Goal: Complete application form

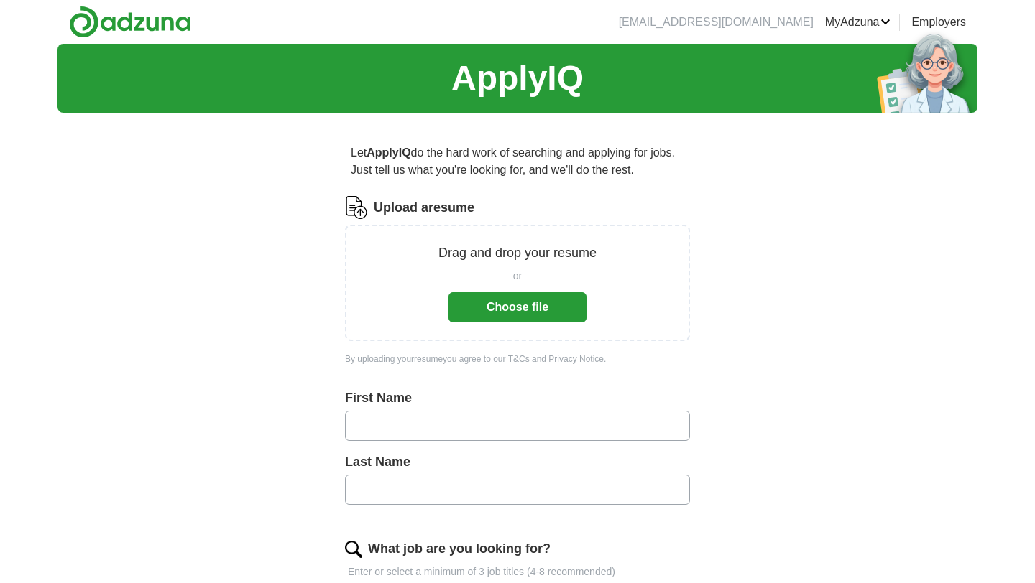
click at [500, 297] on button "Choose file" at bounding box center [517, 307] width 138 height 30
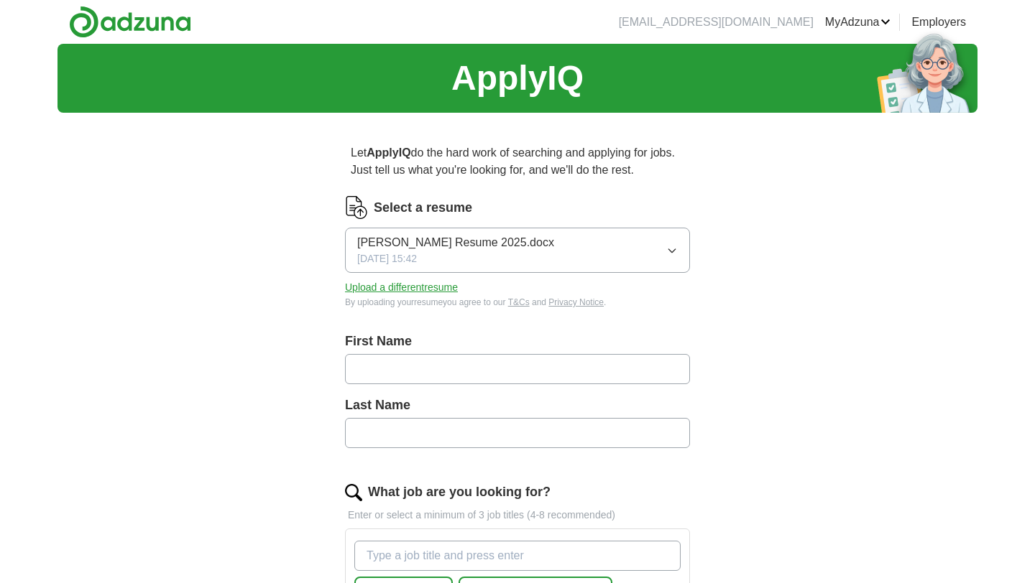
click at [432, 367] on input "text" at bounding box center [517, 369] width 345 height 30
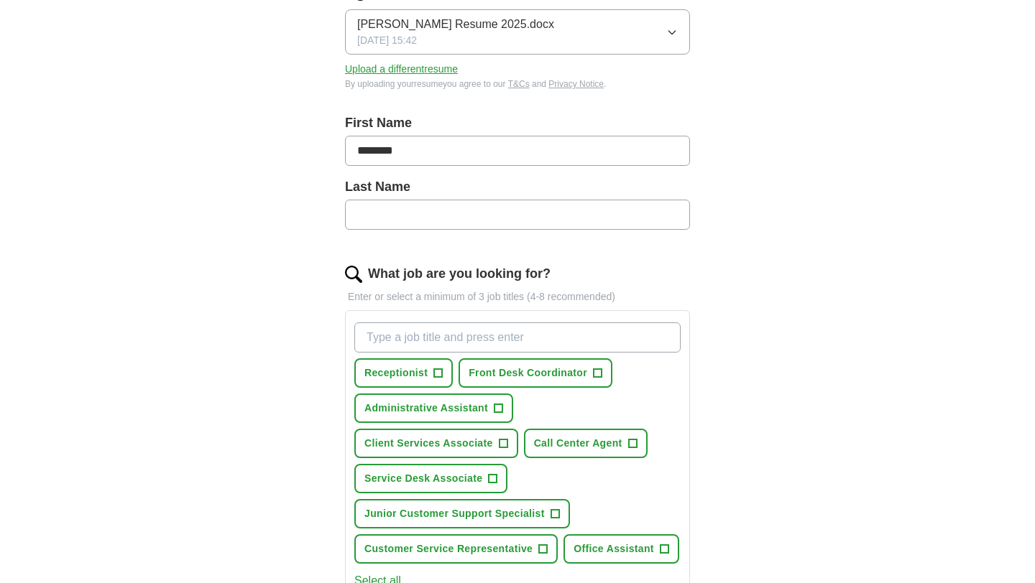
scroll to position [184, 0]
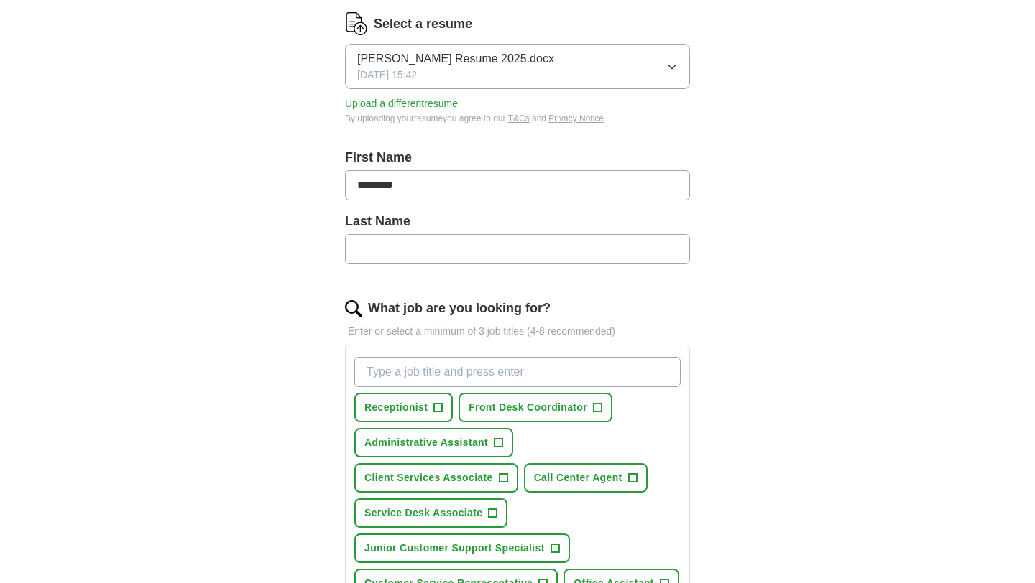
type input "*******"
click at [418, 246] on input "text" at bounding box center [517, 249] width 345 height 30
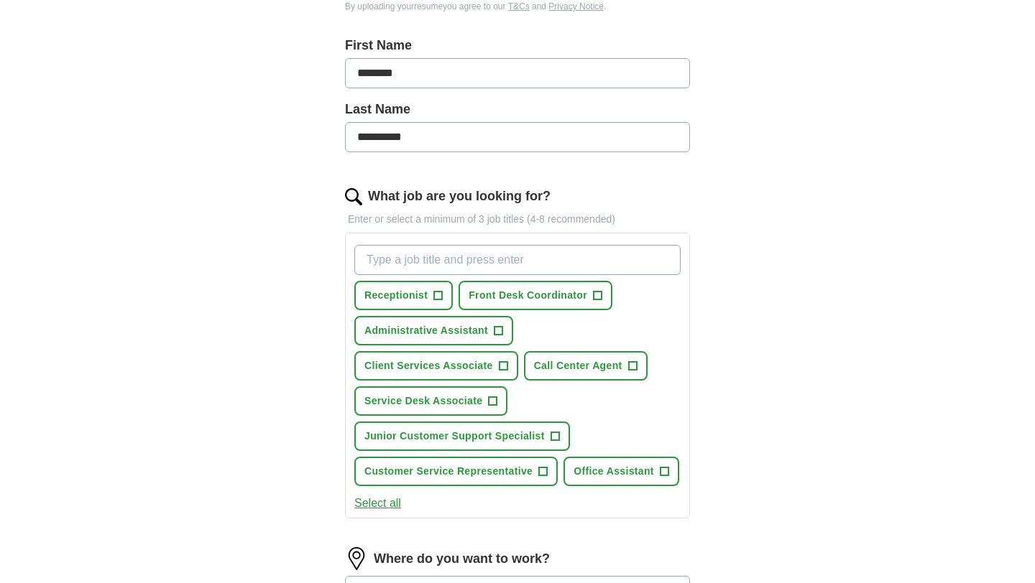
scroll to position [303, 0]
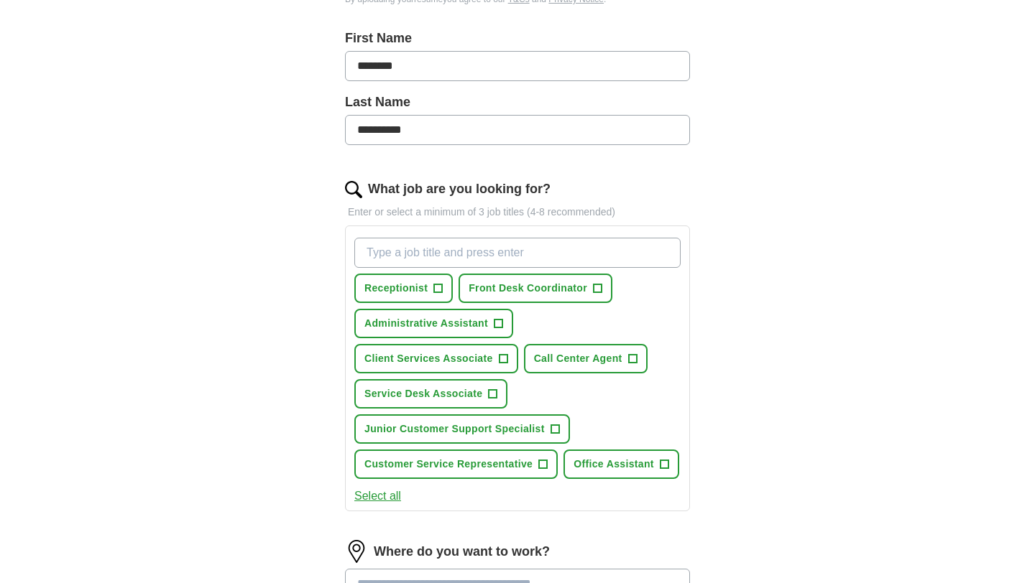
type input "*********"
click at [442, 285] on span "+" at bounding box center [438, 288] width 9 height 11
click at [596, 288] on span "+" at bounding box center [598, 288] width 9 height 11
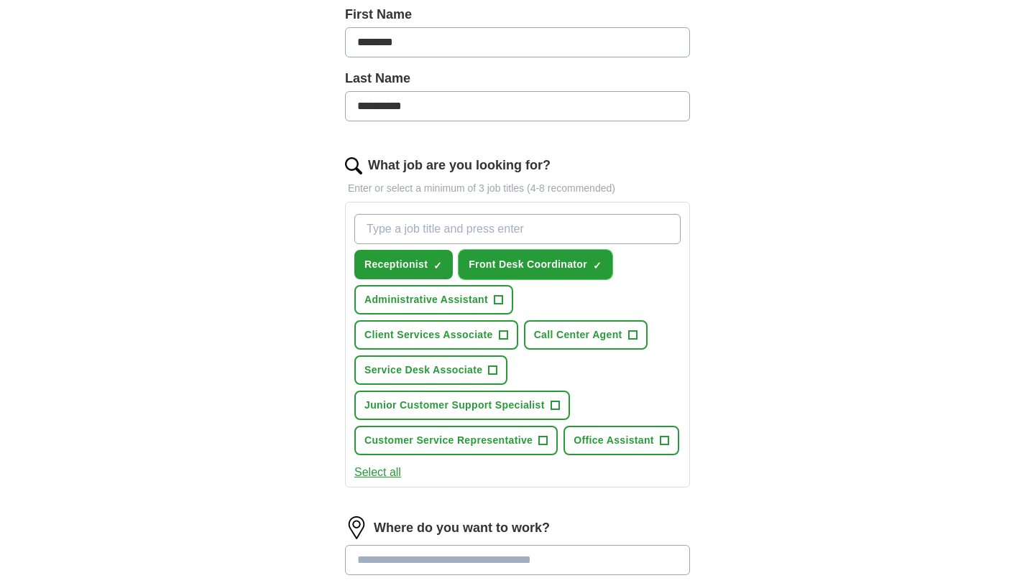
scroll to position [328, 0]
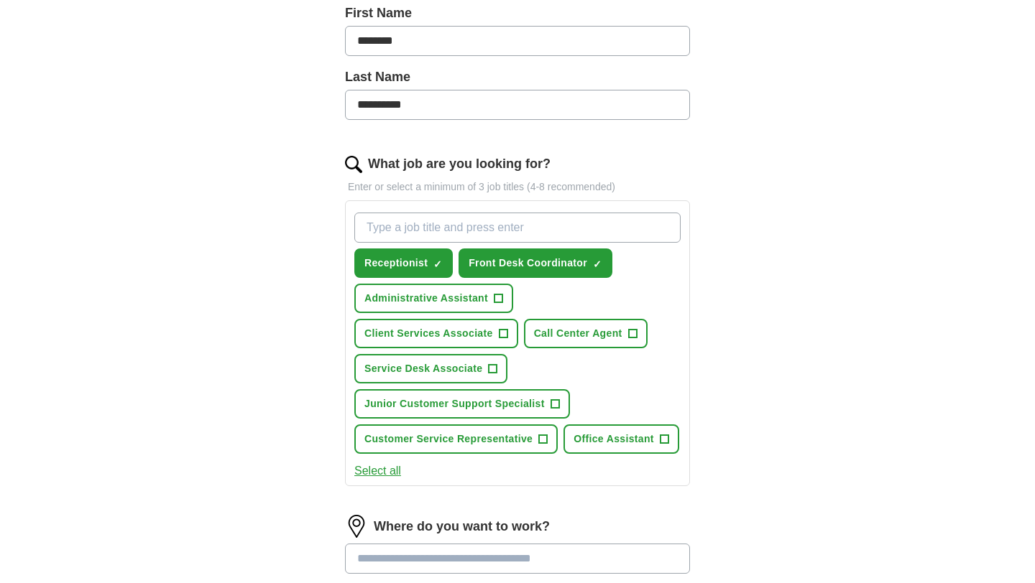
click at [417, 223] on input "What job are you looking for?" at bounding box center [517, 228] width 326 height 30
type input "Treatment coordinator"
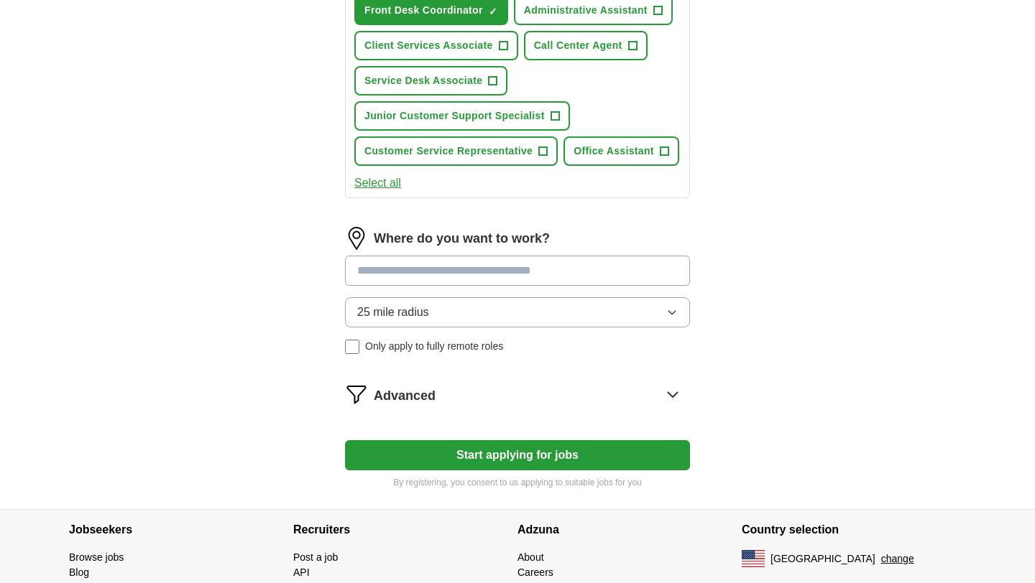
scroll to position [635, 0]
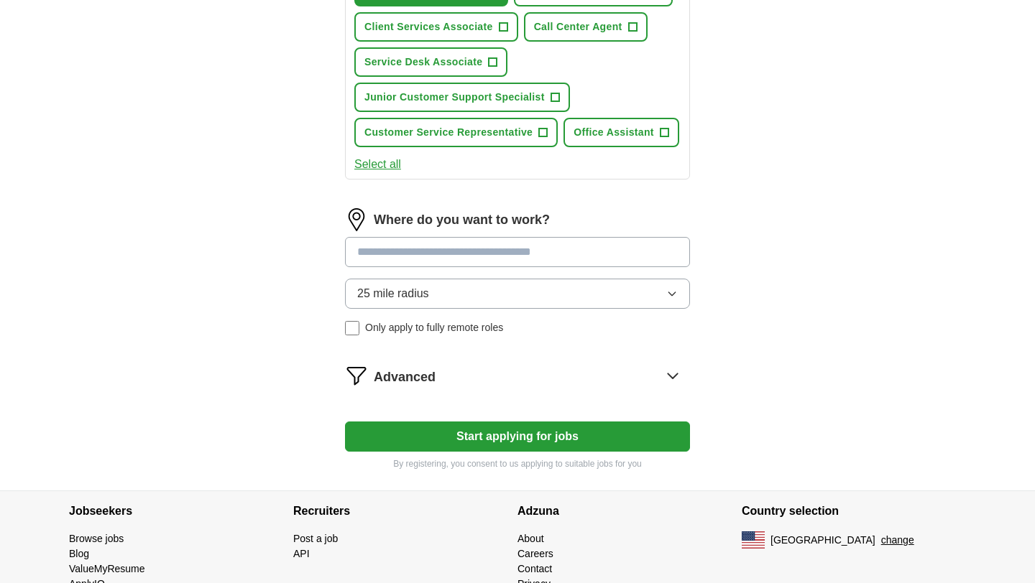
click at [365, 252] on input at bounding box center [517, 252] width 345 height 30
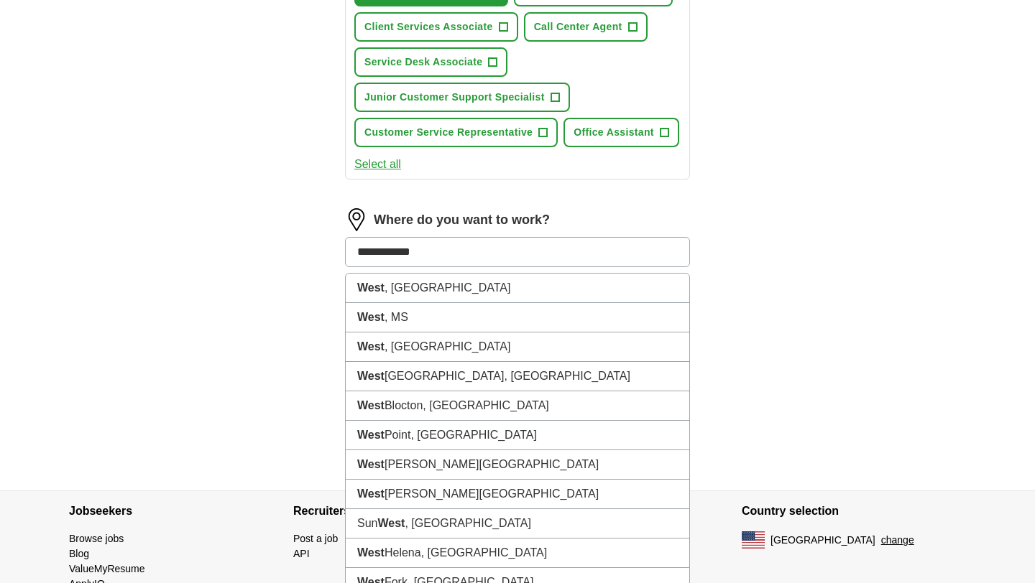
type input "**********"
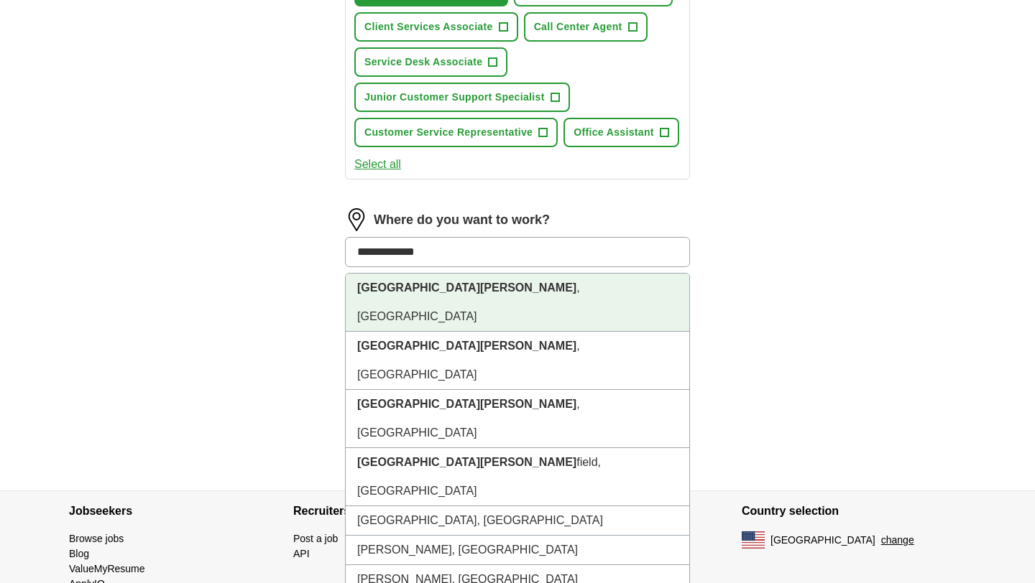
click at [432, 287] on li "[GEOGRAPHIC_DATA] , [GEOGRAPHIC_DATA]" at bounding box center [517, 303] width 343 height 58
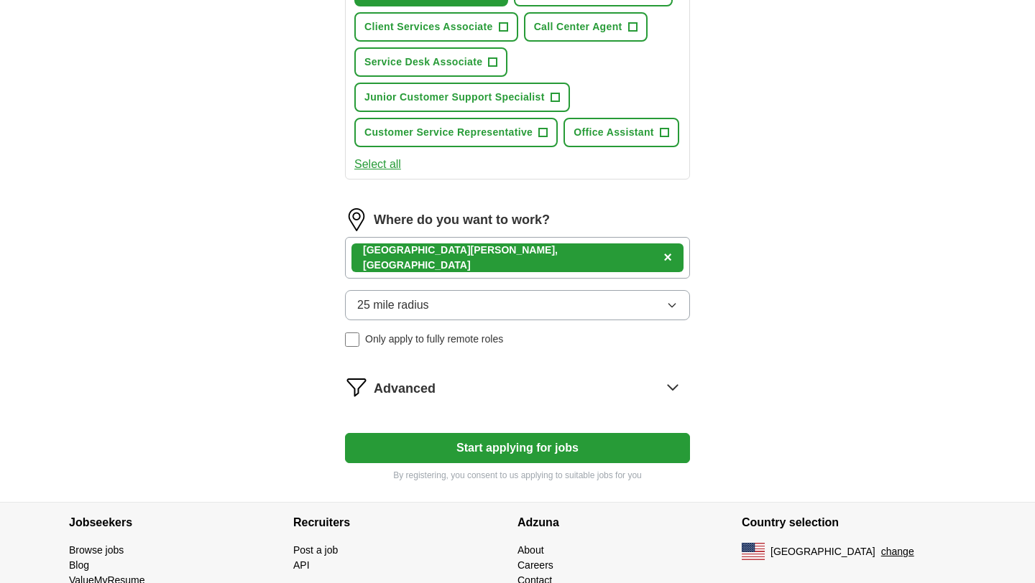
click at [405, 304] on span "25 mile radius" at bounding box center [393, 305] width 72 height 17
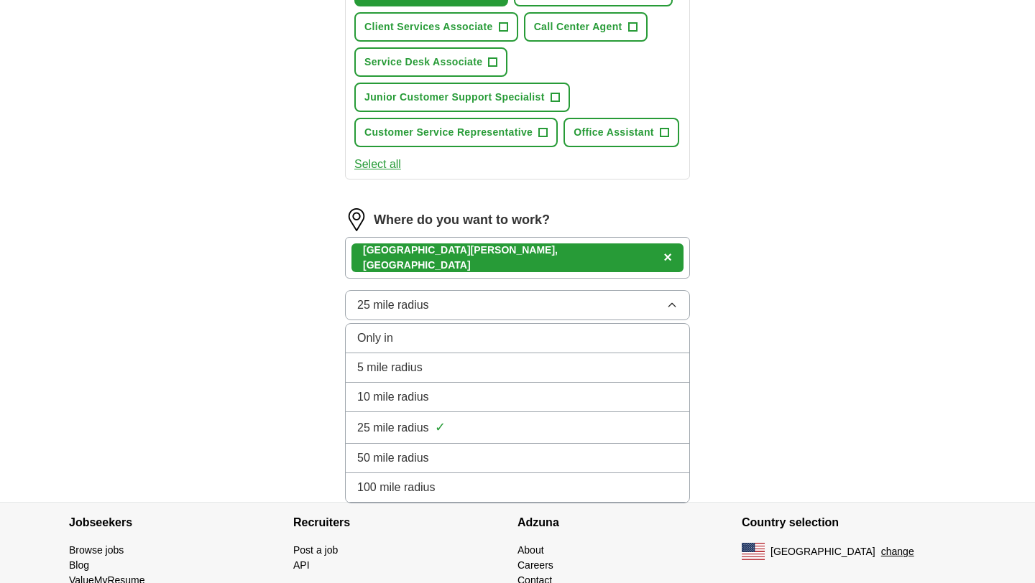
click at [395, 402] on span "10 mile radius" at bounding box center [393, 397] width 72 height 17
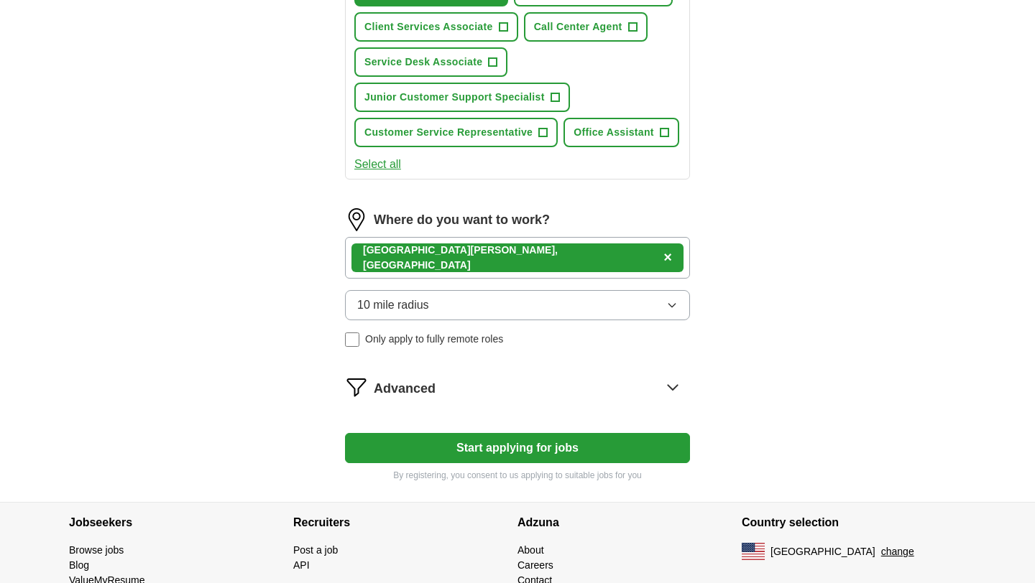
click at [418, 437] on button "Start applying for jobs" at bounding box center [517, 448] width 345 height 30
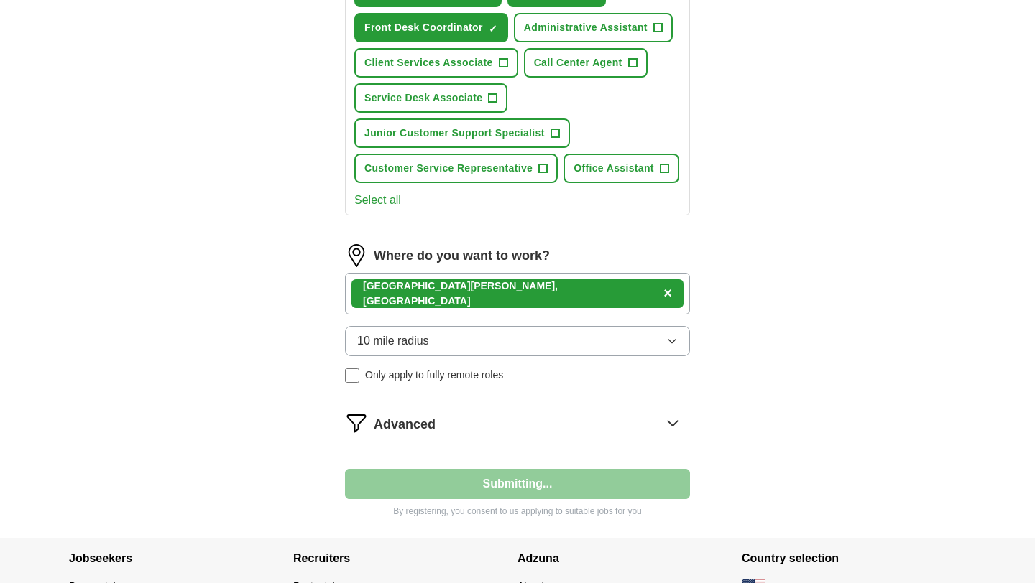
select select "**"
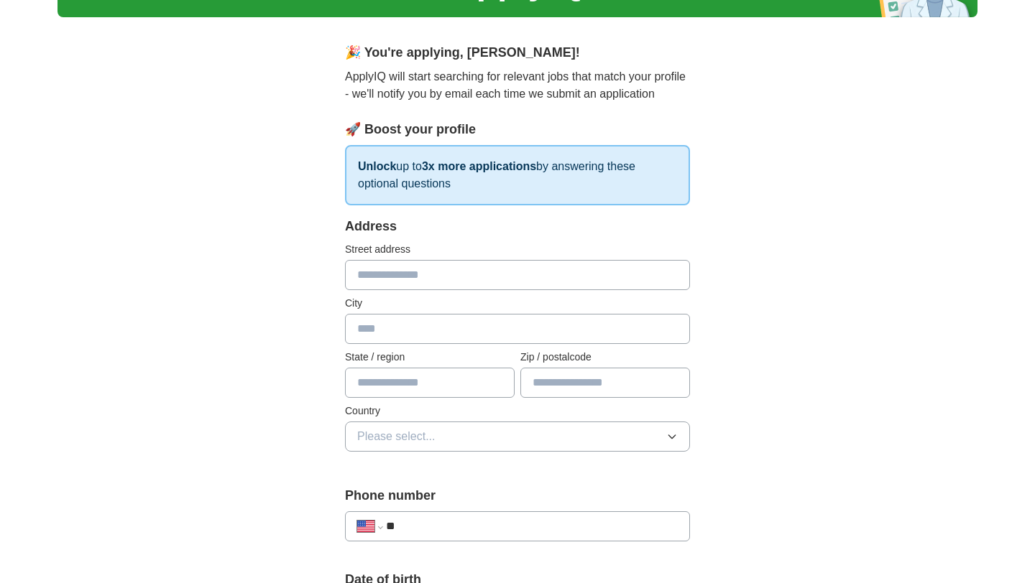
scroll to position [0, 0]
